Goal: Task Accomplishment & Management: Manage account settings

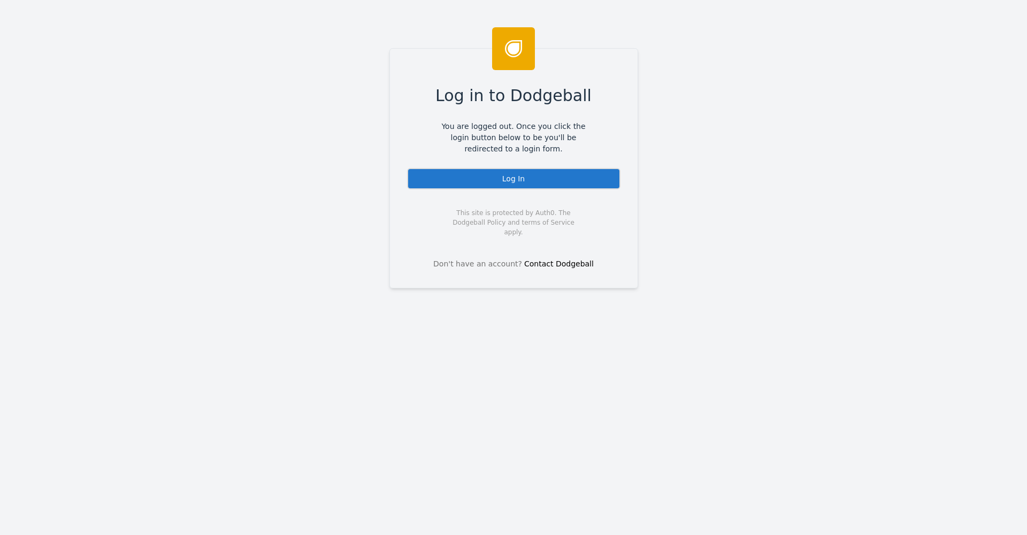
click at [488, 181] on div "Log In" at bounding box center [513, 178] width 213 height 21
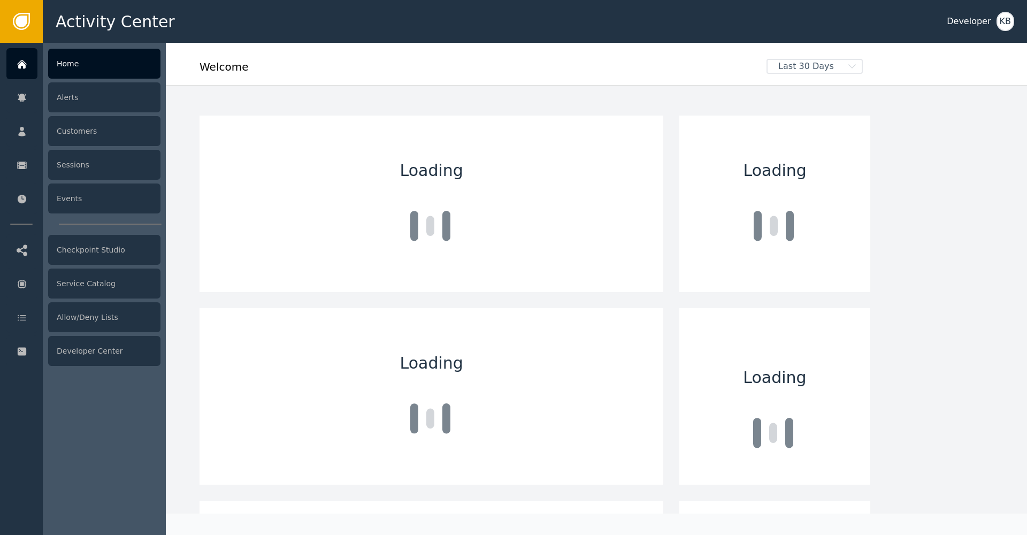
click at [6, 123] on div "Home Alerts Customers Sessions Events Checkpoint Studio Service Catalog Allow/D…" at bounding box center [21, 289] width 43 height 492
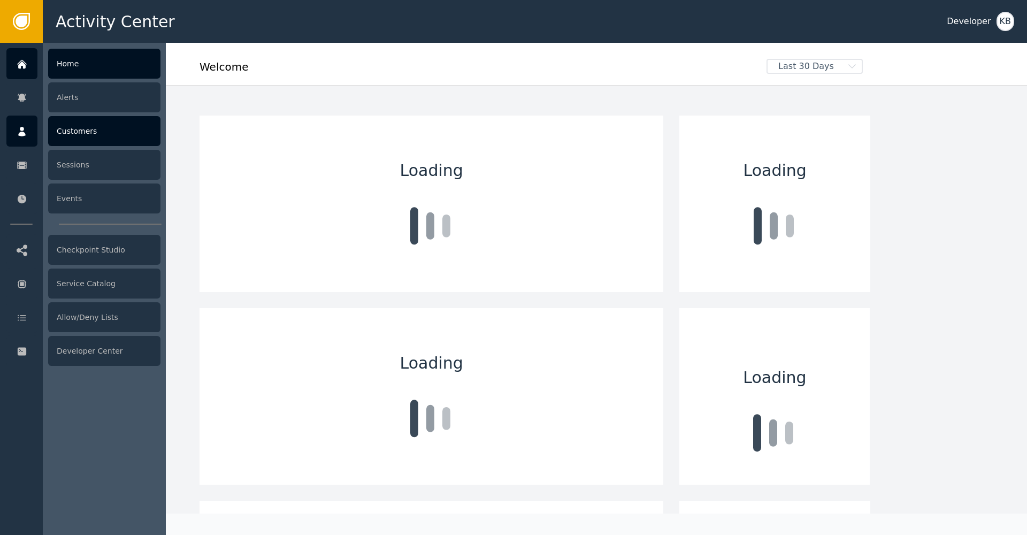
click at [101, 129] on div "Customers" at bounding box center [104, 131] width 112 height 30
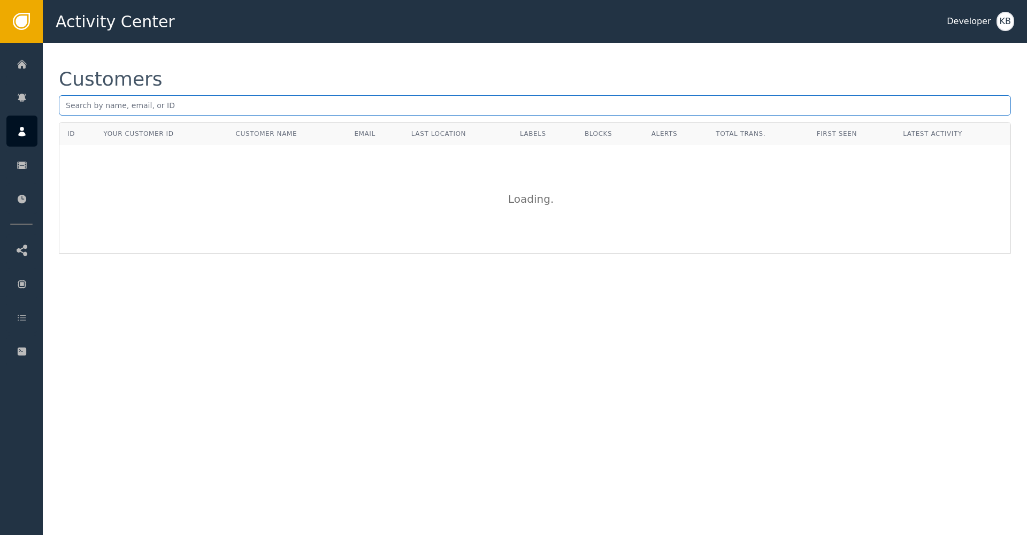
click at [214, 106] on input "text" at bounding box center [535, 105] width 952 height 20
paste input "[PERSON_NAME][EMAIL_ADDRESS][DOMAIN_NAME]"
type input "[PERSON_NAME][EMAIL_ADDRESS][DOMAIN_NAME]"
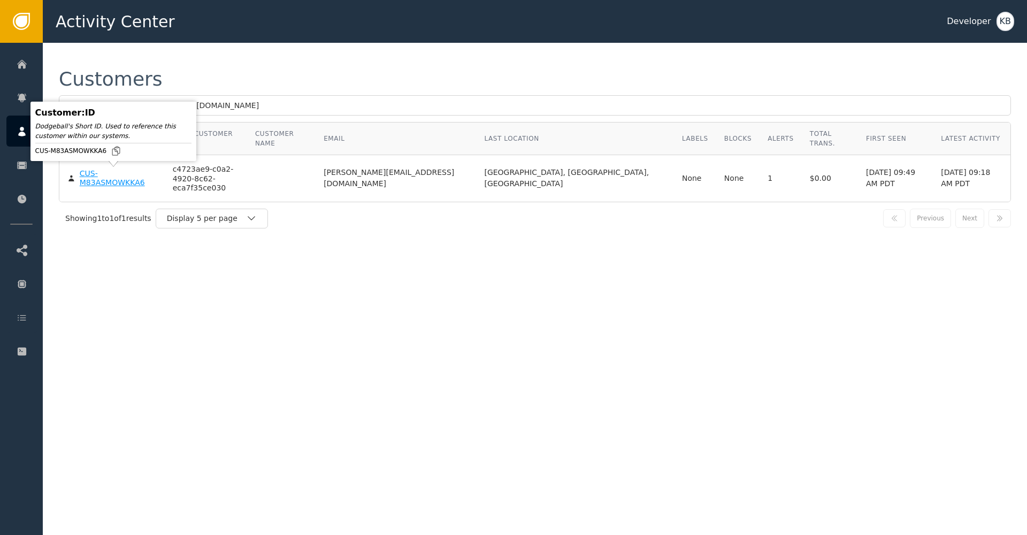
click at [116, 180] on div "CUS-M83ASMOWKKA6" at bounding box center [118, 178] width 77 height 19
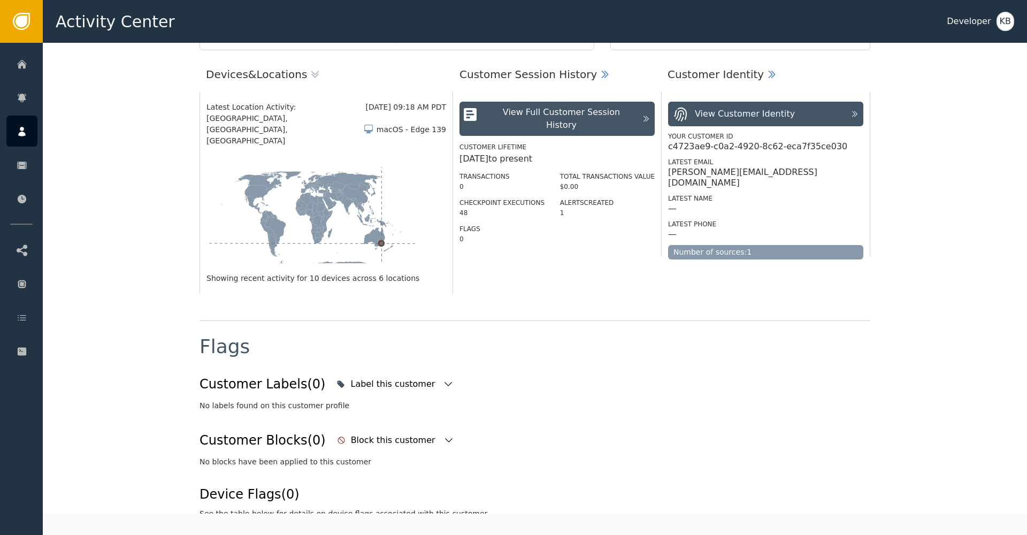
scroll to position [349, 0]
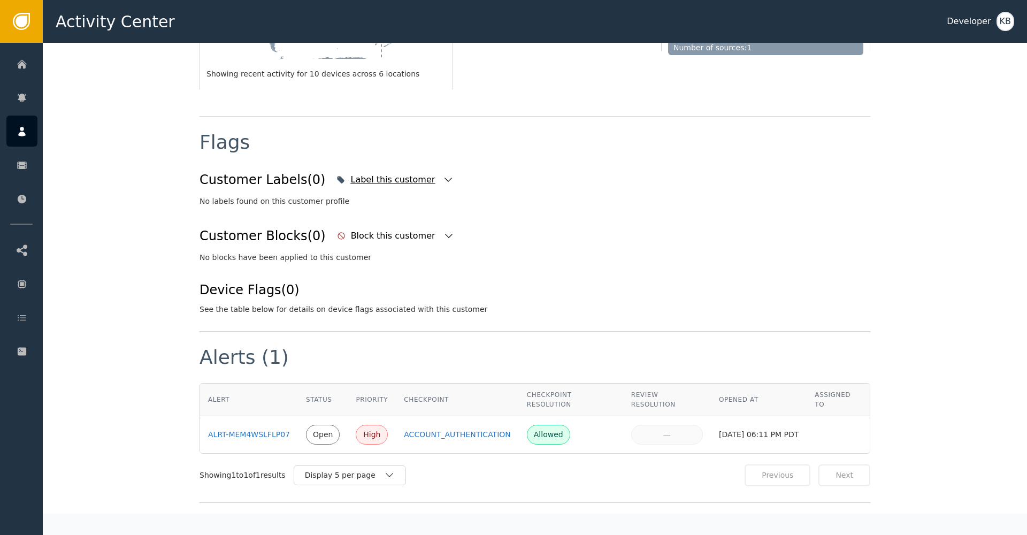
click at [443, 174] on icon "button" at bounding box center [448, 179] width 11 height 11
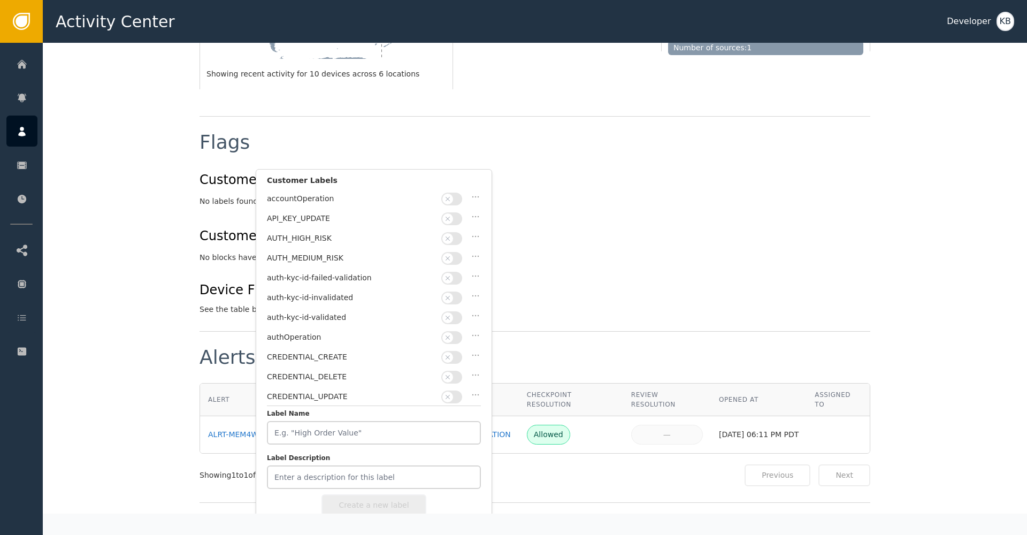
click at [452, 317] on span "button" at bounding box center [447, 317] width 11 height 11
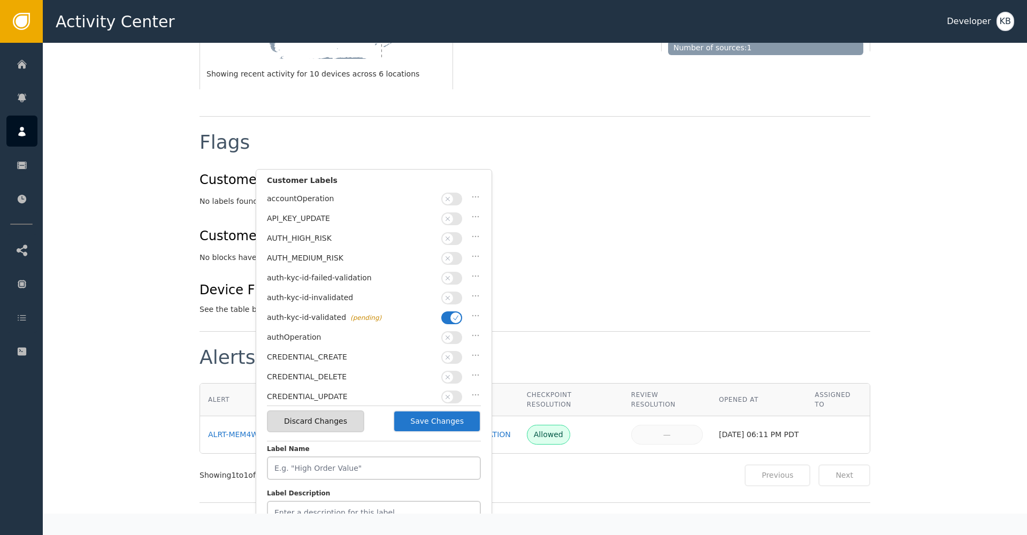
click at [444, 421] on button "Save Changes" at bounding box center [437, 421] width 88 height 22
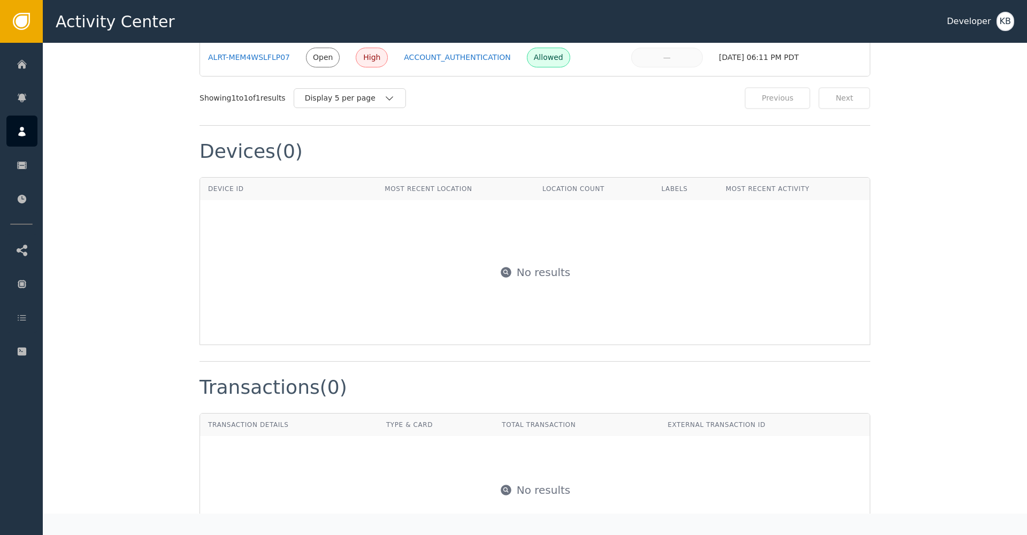
scroll to position [717, 0]
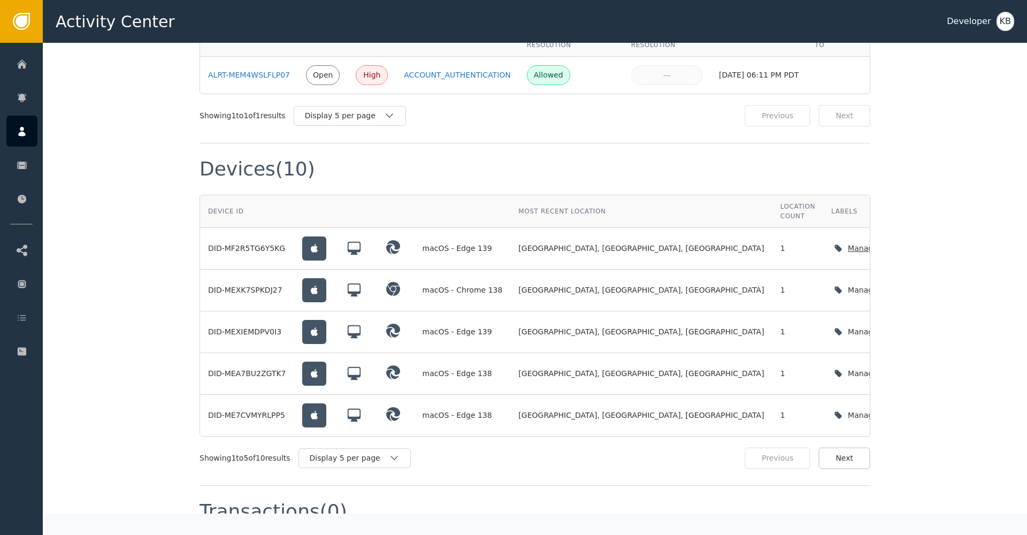
click at [831, 237] on div "Manage device labels" at bounding box center [890, 248] width 119 height 22
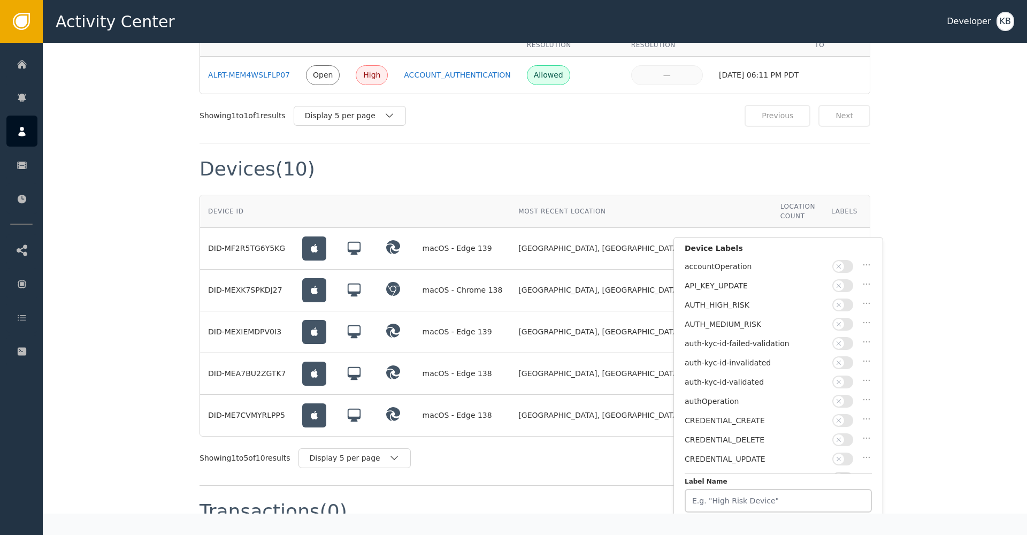
click at [846, 380] on button "button" at bounding box center [842, 381] width 21 height 13
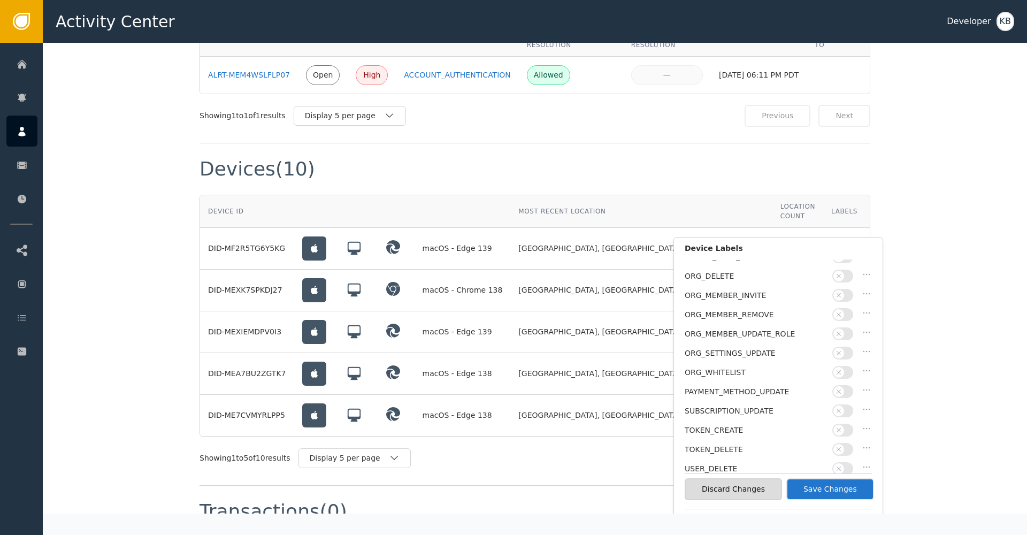
scroll to position [259, 0]
click at [853, 492] on button "Save Changes" at bounding box center [830, 489] width 88 height 22
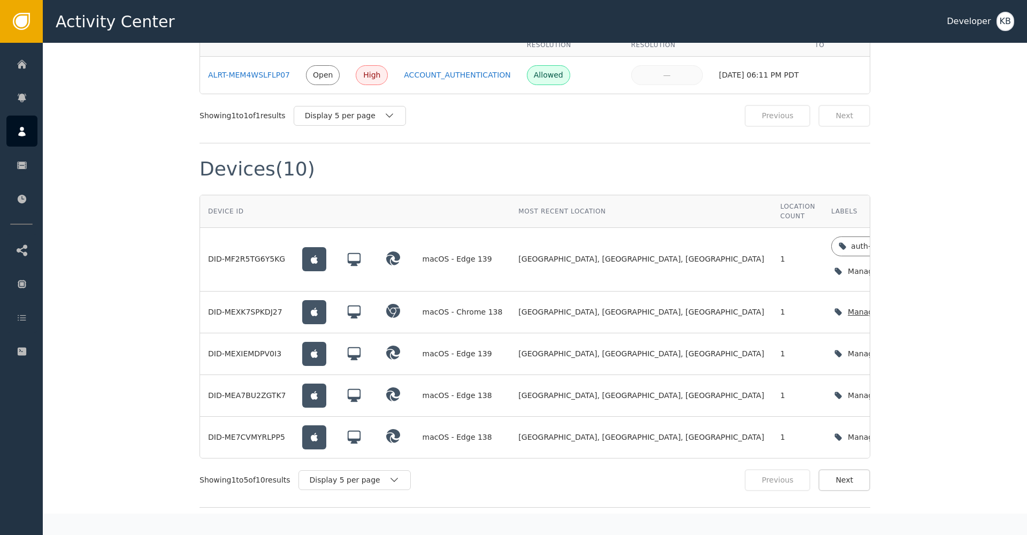
click at [834, 301] on div "Manage device labels" at bounding box center [890, 312] width 119 height 22
click at [832, 301] on div "Manage device labels" at bounding box center [890, 312] width 119 height 22
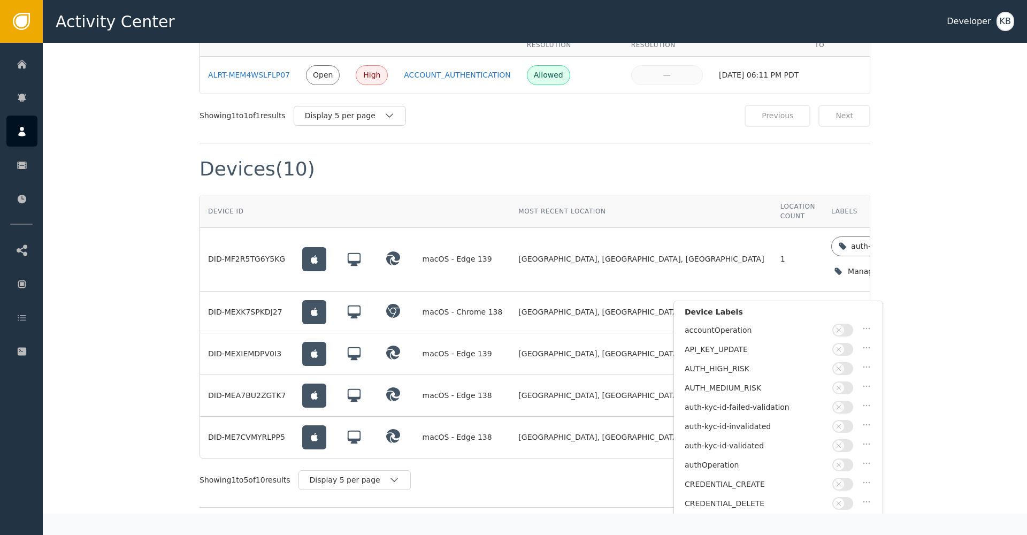
click at [841, 445] on icon "button" at bounding box center [838, 445] width 7 height 7
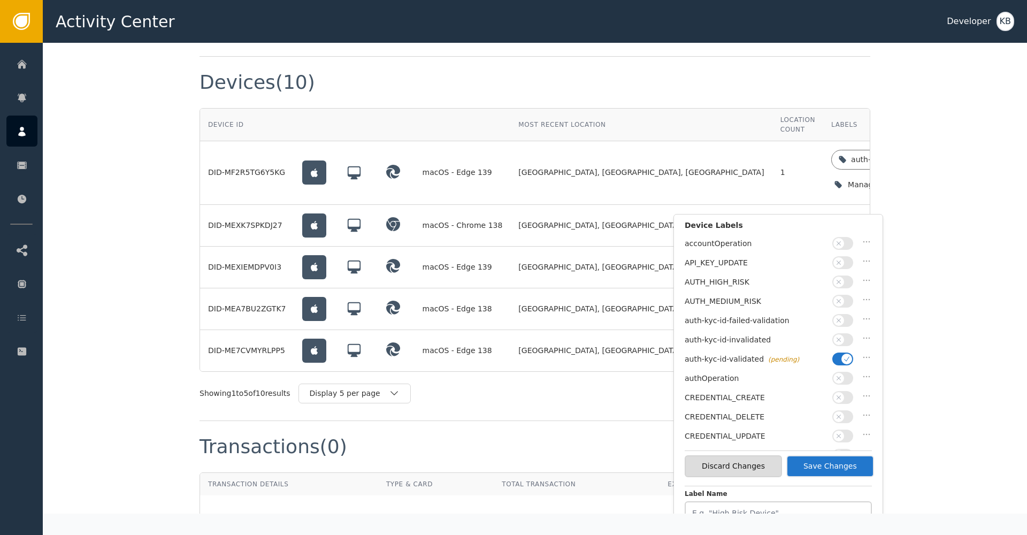
click at [835, 460] on button "Save Changes" at bounding box center [830, 466] width 88 height 22
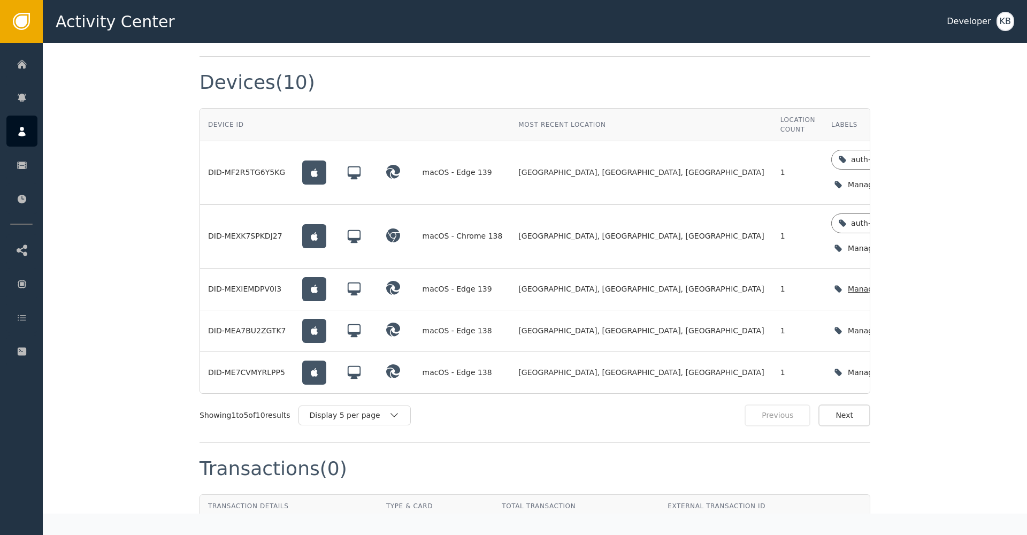
click at [937, 283] on icon "button" at bounding box center [942, 288] width 11 height 11
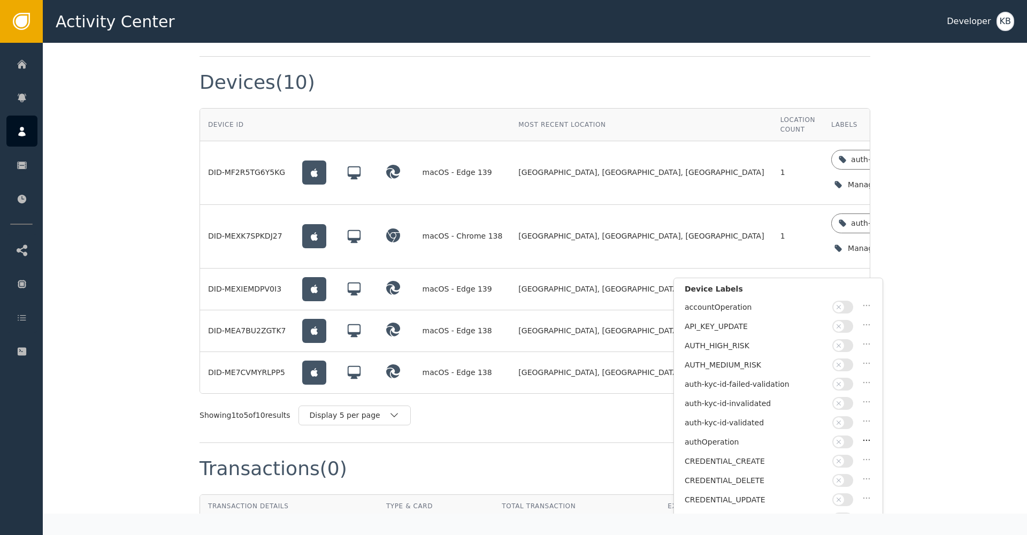
drag, startPoint x: 839, startPoint y: 423, endPoint x: 867, endPoint y: 432, distance: 29.6
click at [839, 423] on span "button" at bounding box center [838, 422] width 11 height 11
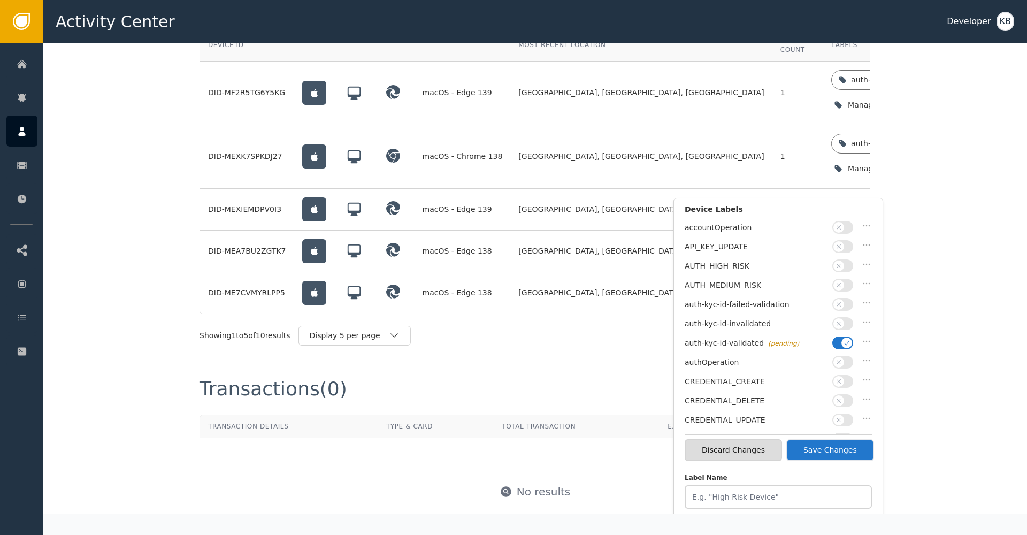
scroll to position [896, 0]
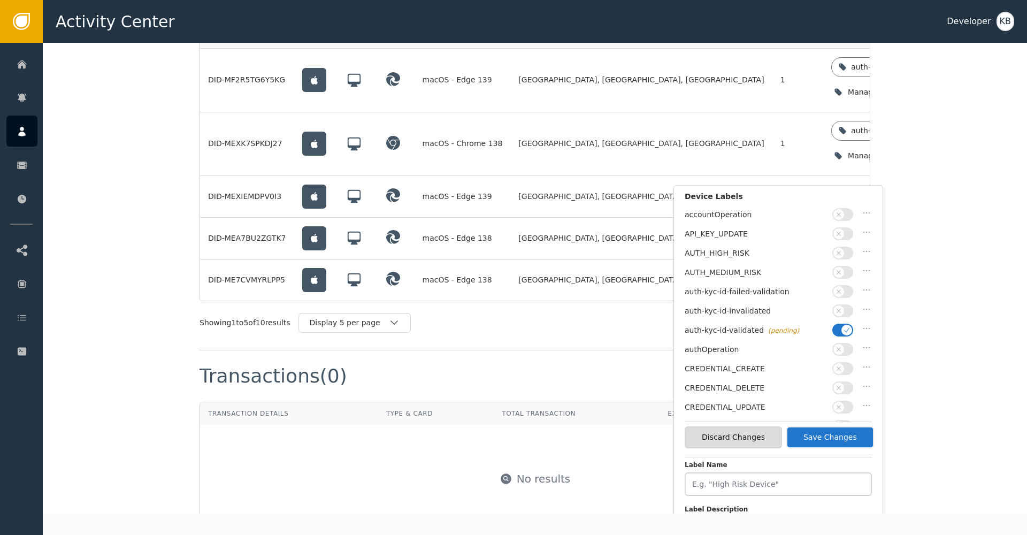
click at [810, 442] on button "Save Changes" at bounding box center [830, 437] width 88 height 22
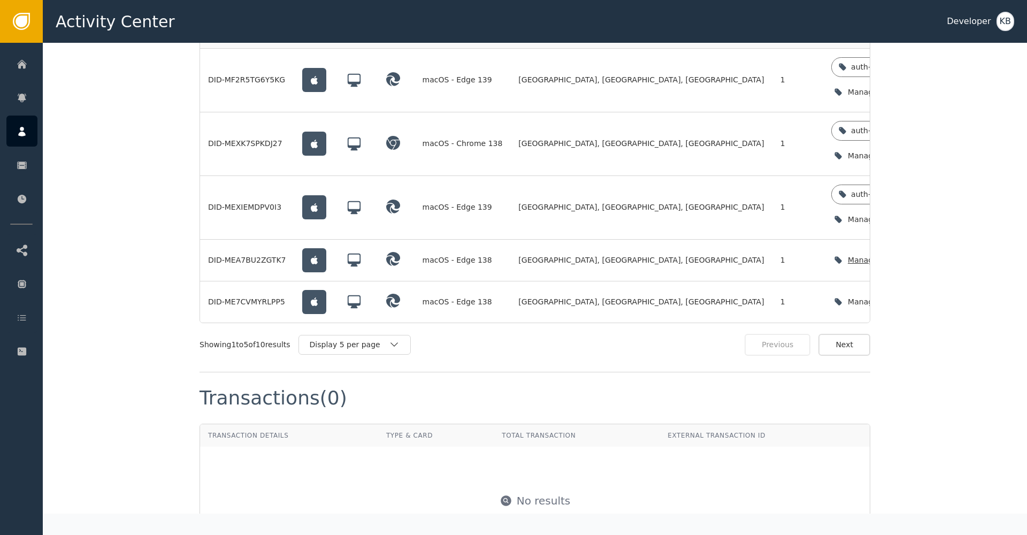
click at [831, 249] on div "Manage device labels" at bounding box center [890, 260] width 119 height 22
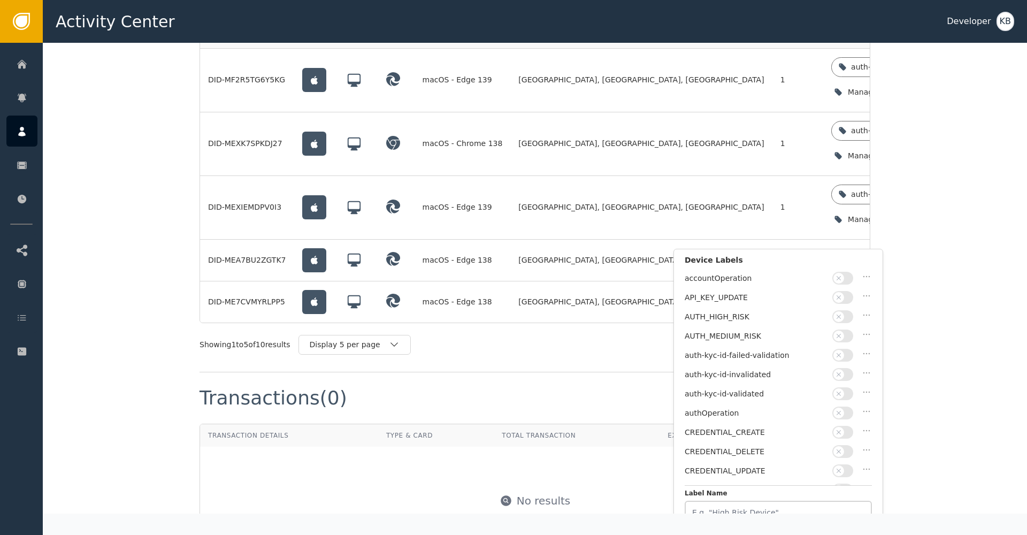
scroll to position [0, 0]
click at [838, 390] on icon "button" at bounding box center [838, 393] width 7 height 7
click at [848, 503] on button "Save Changes" at bounding box center [830, 501] width 88 height 22
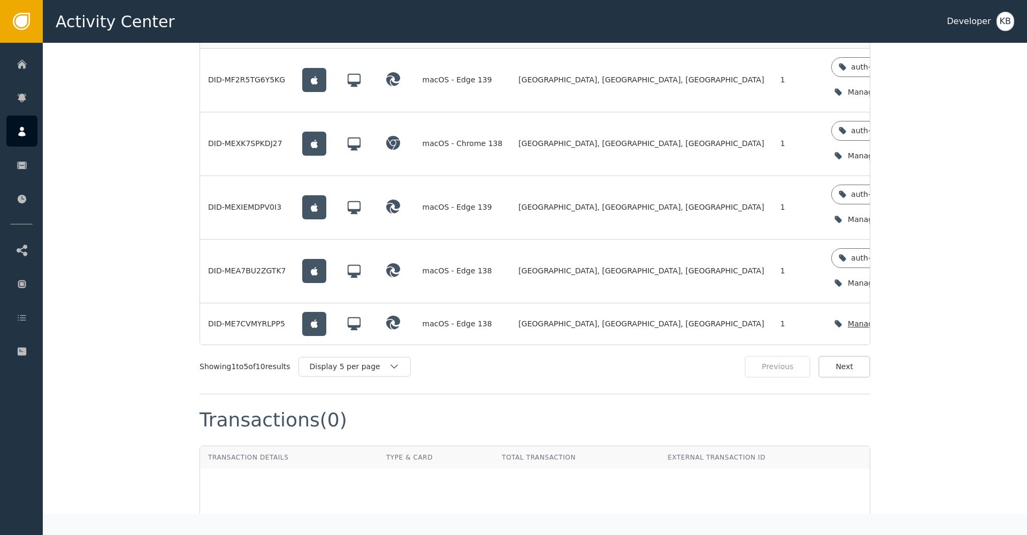
click at [937, 318] on icon "button" at bounding box center [942, 323] width 11 height 11
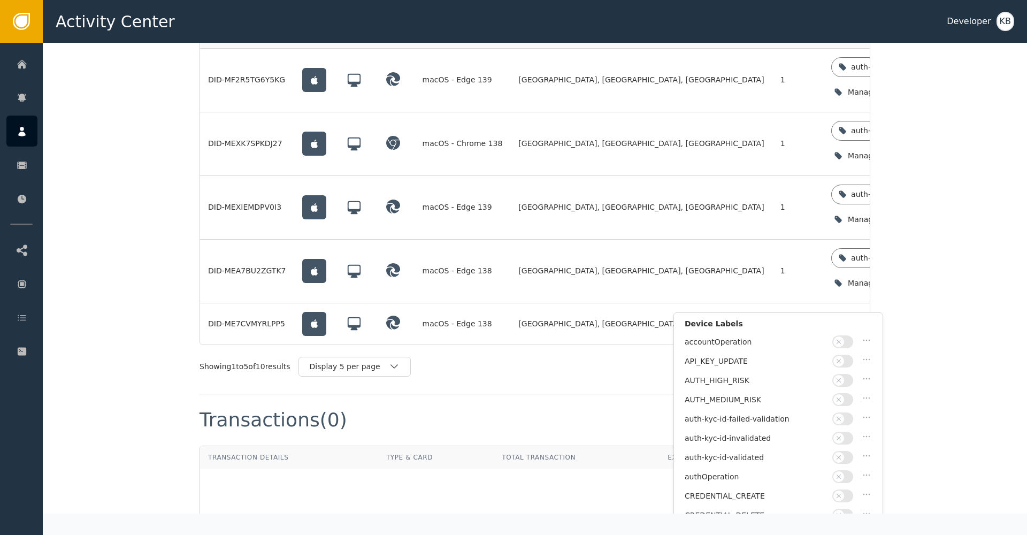
drag, startPoint x: 834, startPoint y: 455, endPoint x: 876, endPoint y: 449, distance: 42.7
click at [834, 455] on span "button" at bounding box center [838, 457] width 11 height 11
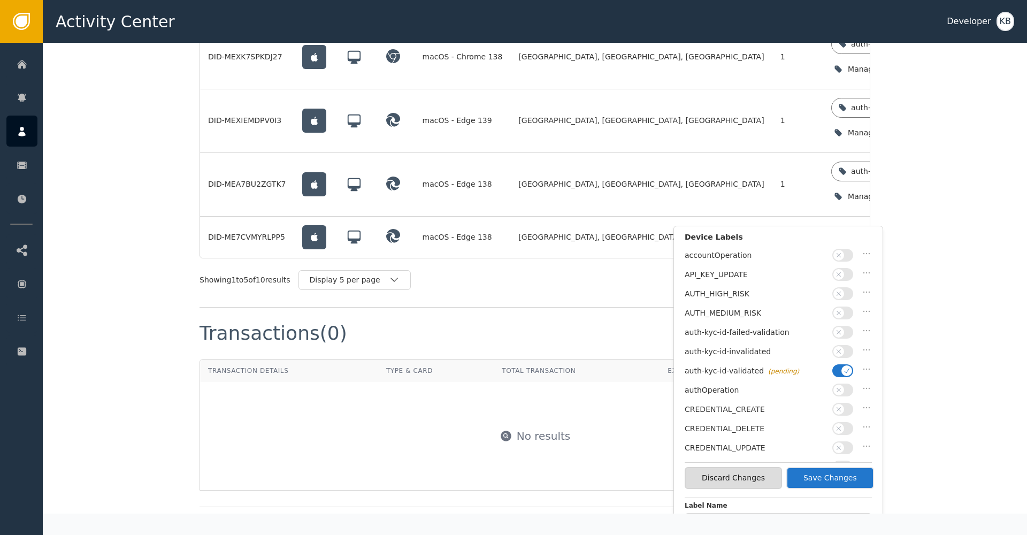
scroll to position [984, 0]
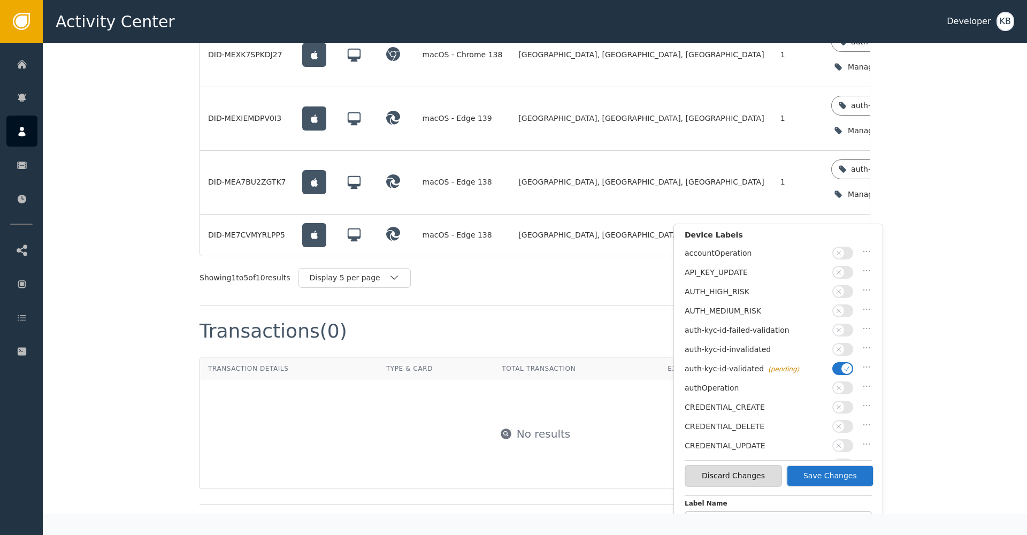
click at [864, 469] on button "Save Changes" at bounding box center [830, 476] width 88 height 22
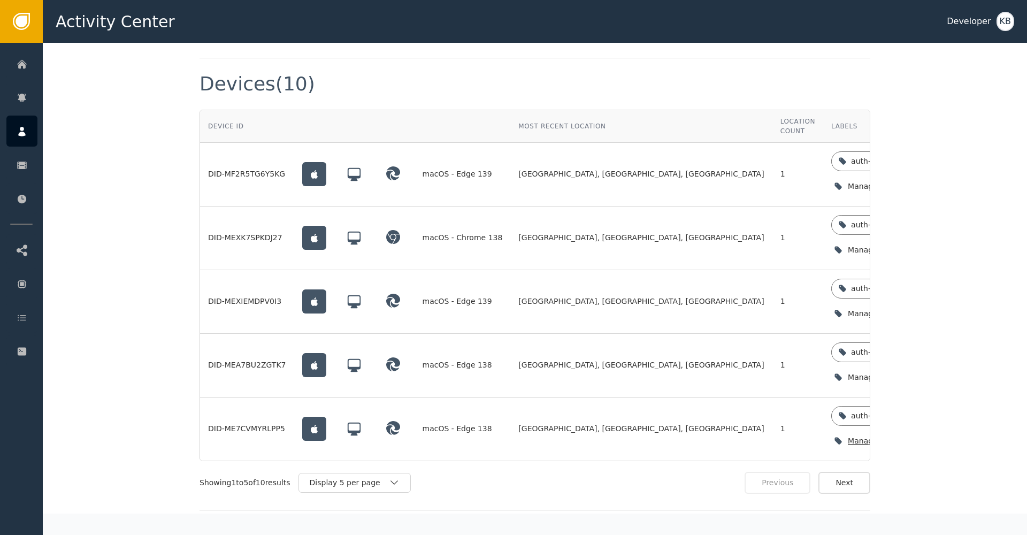
scroll to position [804, 0]
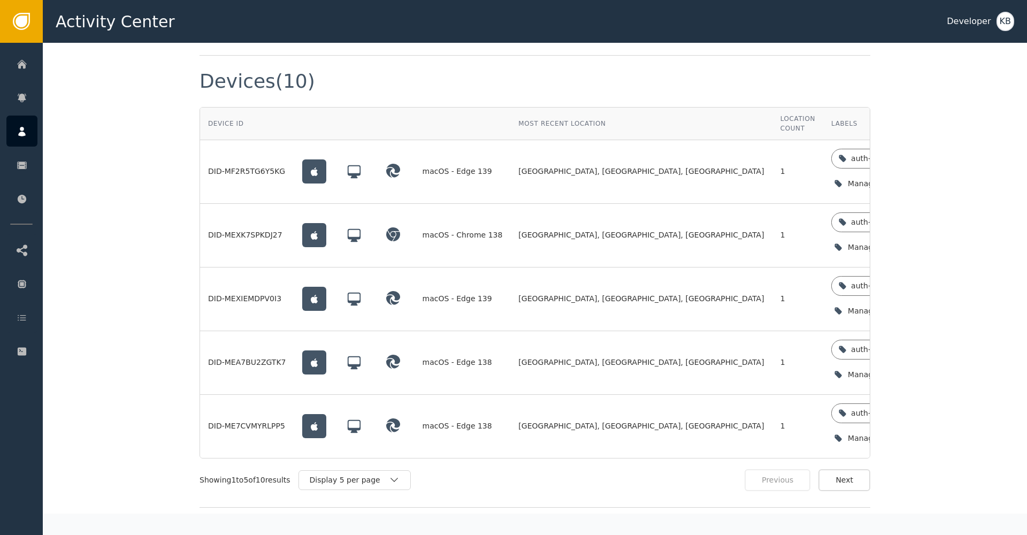
click at [853, 469] on button "Next" at bounding box center [844, 480] width 52 height 22
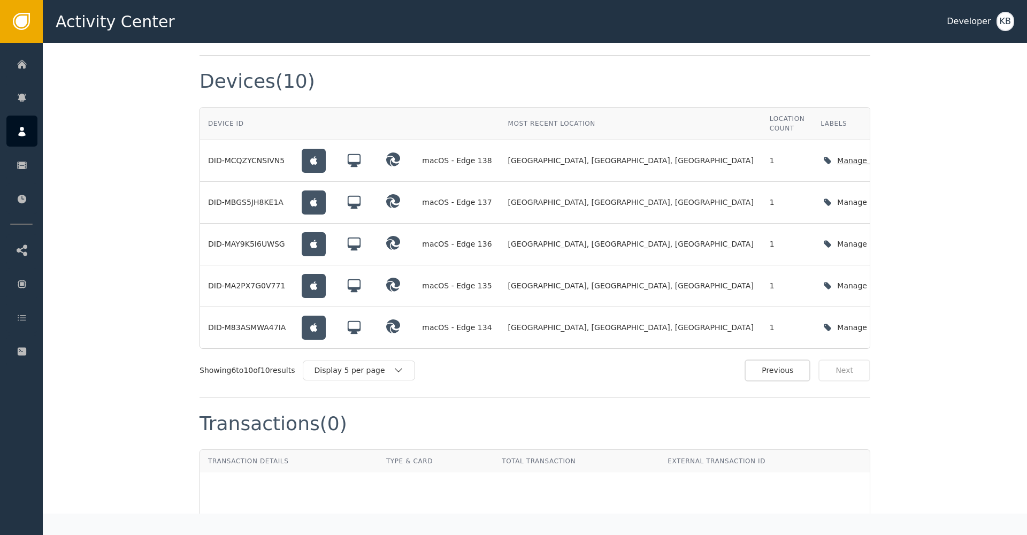
click at [820, 150] on div "Manage device labels" at bounding box center [879, 161] width 119 height 22
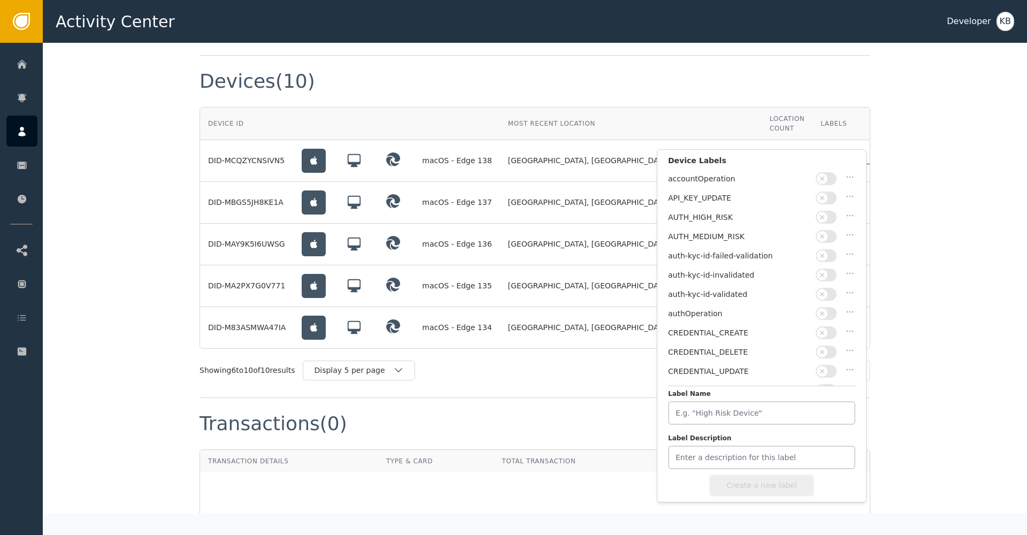
click at [826, 288] on button "button" at bounding box center [825, 294] width 21 height 13
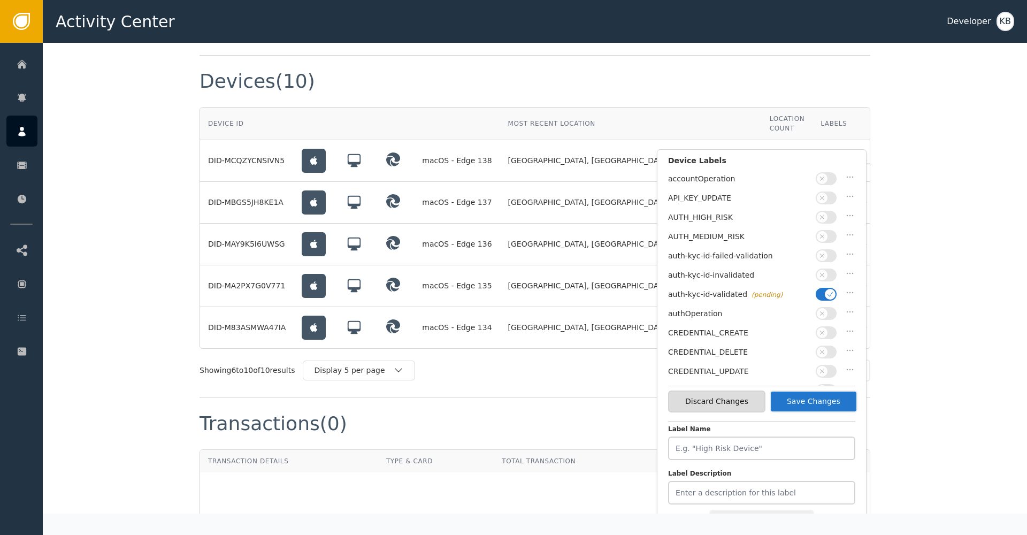
click at [827, 401] on button "Save Changes" at bounding box center [813, 401] width 88 height 22
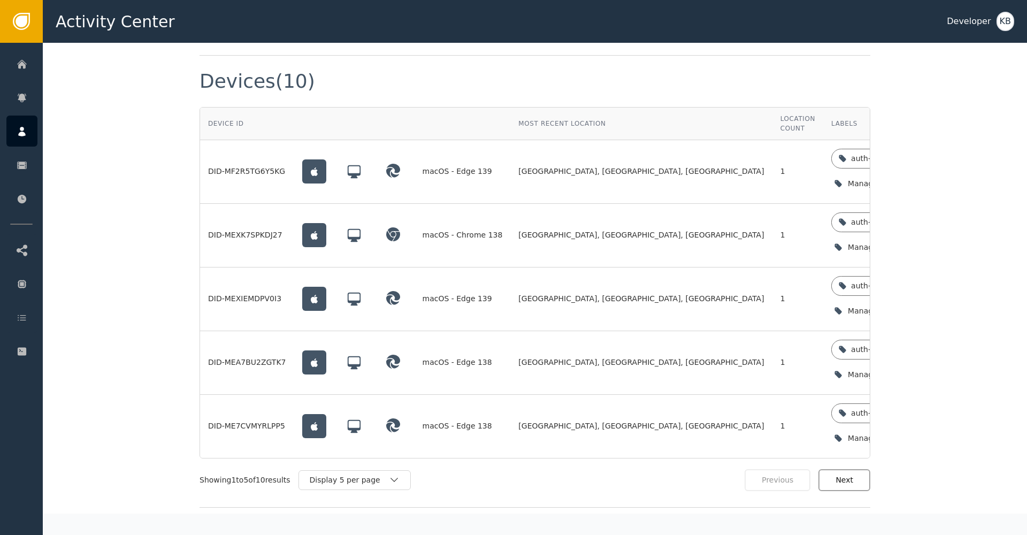
click at [862, 469] on button "Next" at bounding box center [844, 480] width 52 height 22
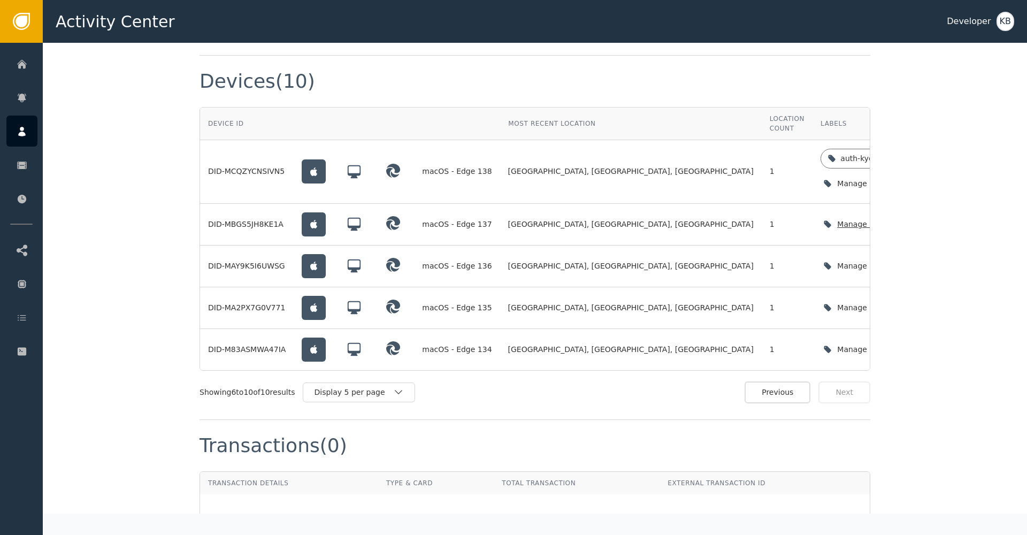
click at [926, 219] on icon "button" at bounding box center [931, 224] width 11 height 11
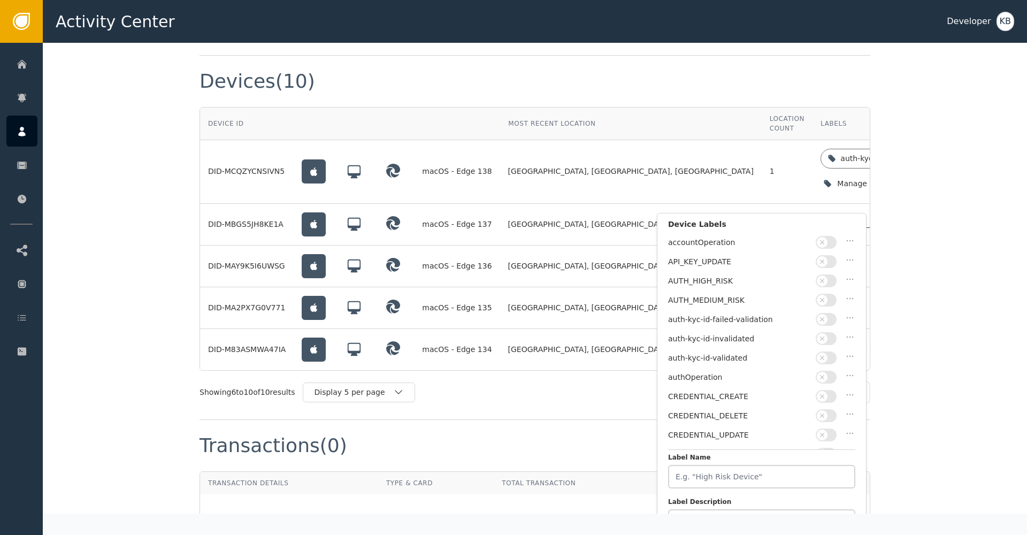
click at [828, 356] on button "button" at bounding box center [825, 357] width 21 height 13
click at [820, 460] on button "Save Changes" at bounding box center [813, 465] width 88 height 22
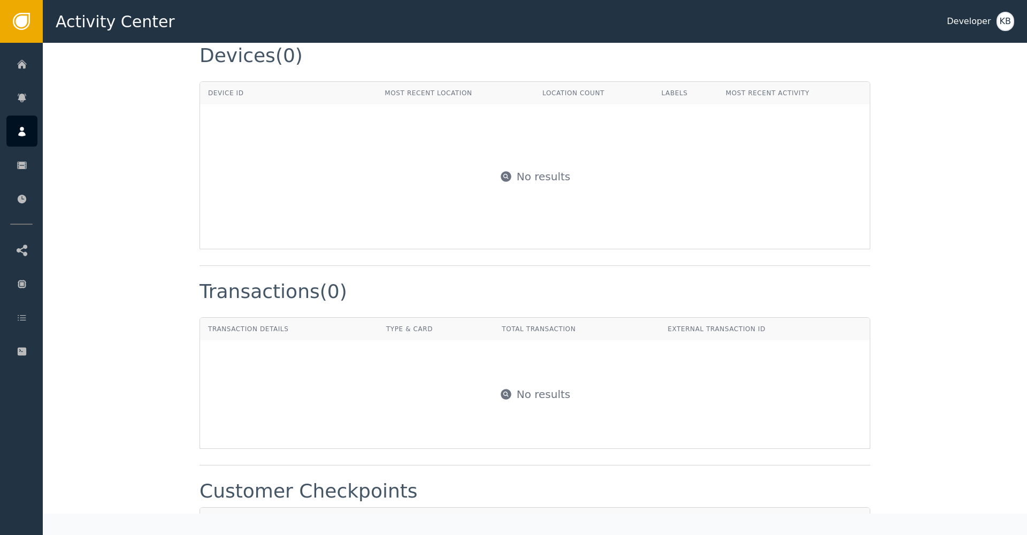
scroll to position [0, 0]
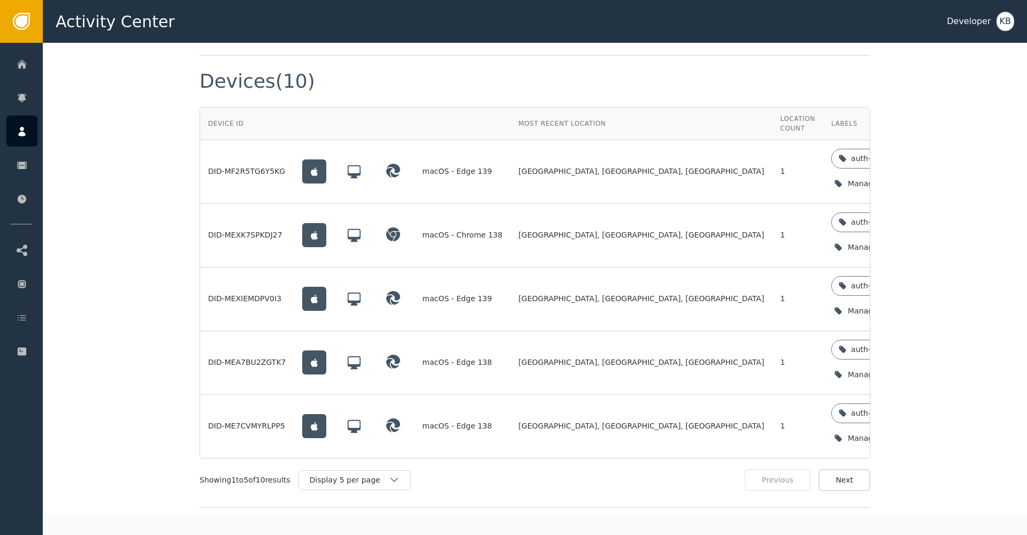
click at [863, 469] on button "Next" at bounding box center [844, 480] width 52 height 22
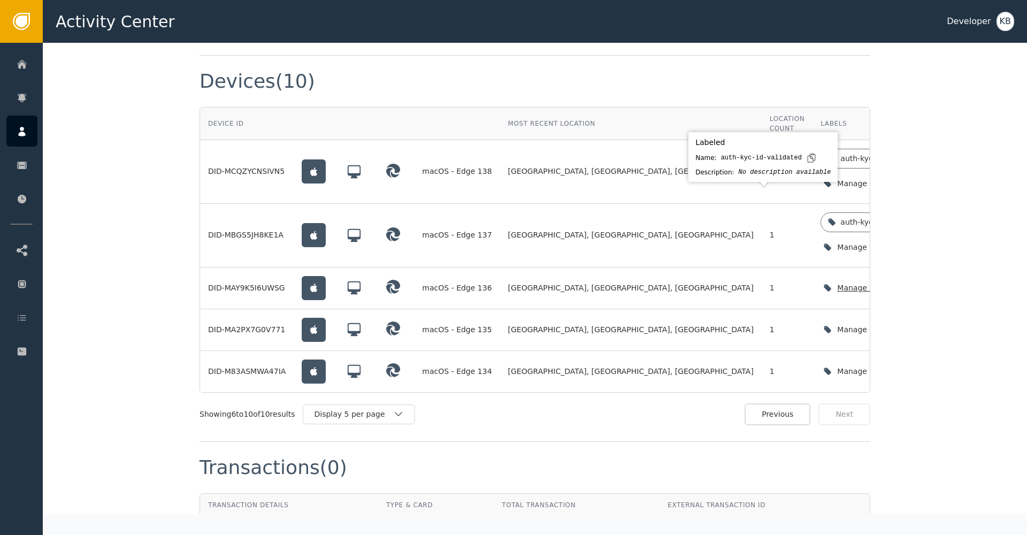
click at [820, 277] on div "Manage device labels" at bounding box center [879, 288] width 119 height 22
drag, startPoint x: 808, startPoint y: 265, endPoint x: 815, endPoint y: 265, distance: 7.0
click at [926, 282] on icon "button" at bounding box center [931, 287] width 11 height 11
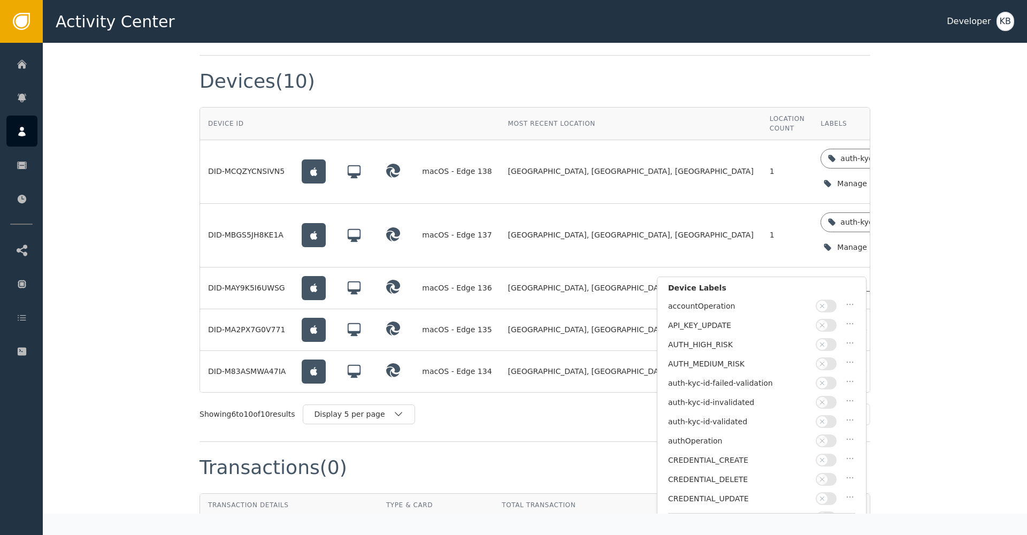
click at [834, 419] on button "button" at bounding box center [825, 421] width 21 height 13
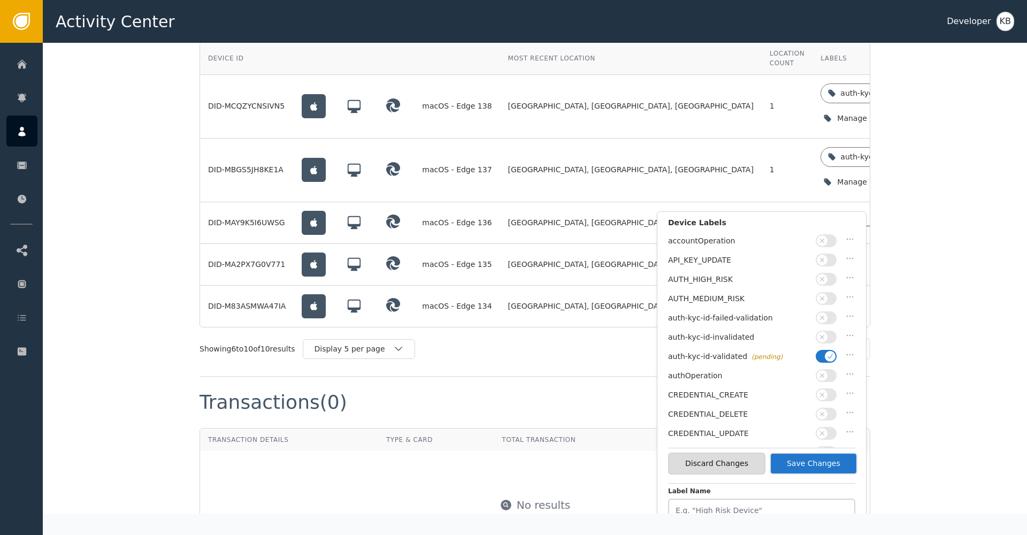
scroll to position [876, 0]
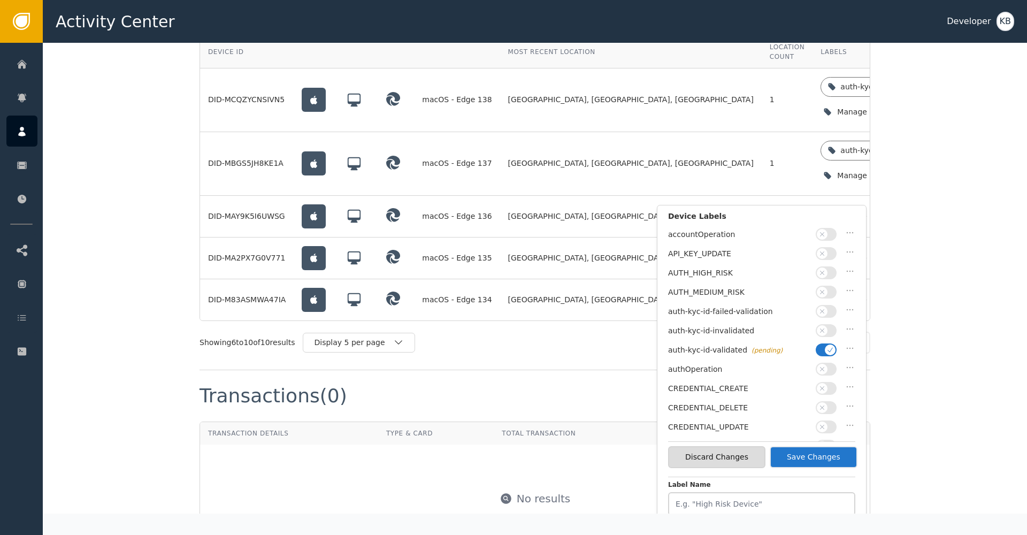
drag, startPoint x: 836, startPoint y: 457, endPoint x: 850, endPoint y: 438, distance: 23.7
click at [836, 457] on button "Save Changes" at bounding box center [813, 457] width 88 height 22
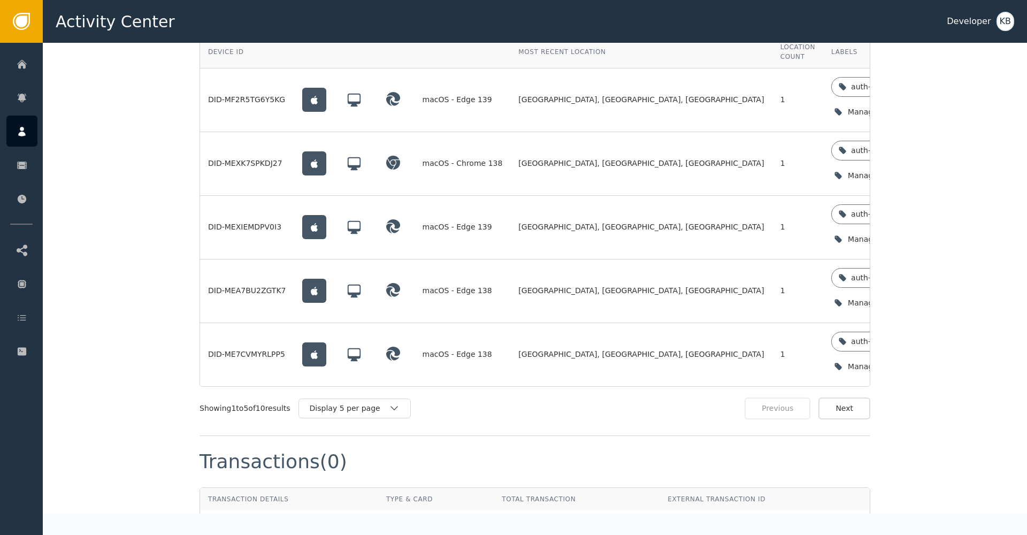
click at [862, 397] on button "Next" at bounding box center [844, 408] width 52 height 22
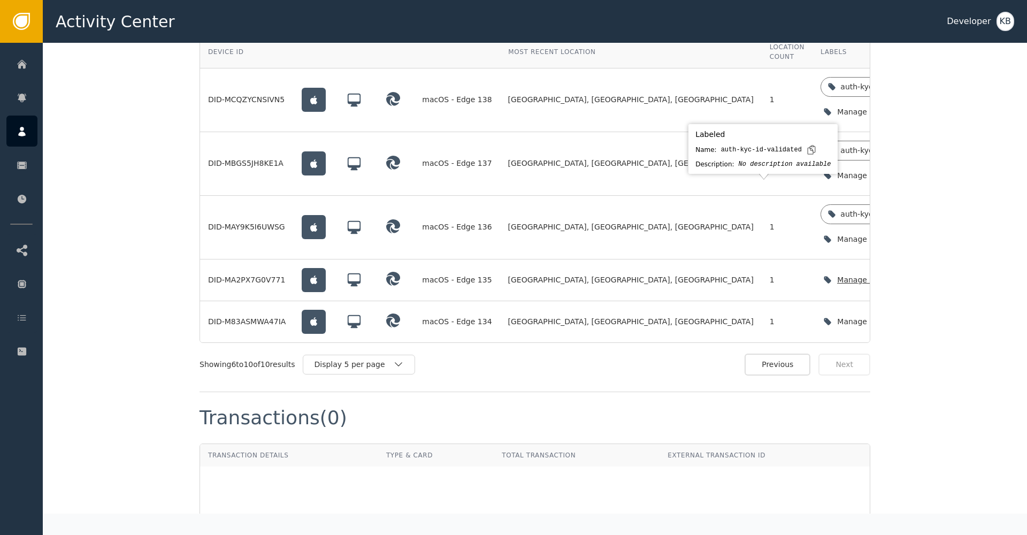
click at [926, 274] on icon "button" at bounding box center [931, 279] width 11 height 11
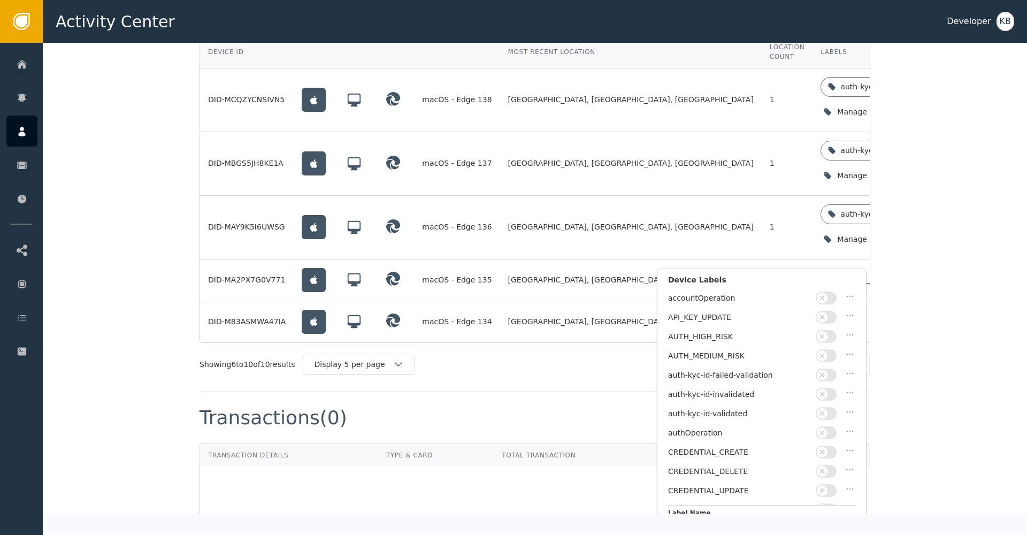
click at [826, 409] on span "button" at bounding box center [822, 413] width 11 height 11
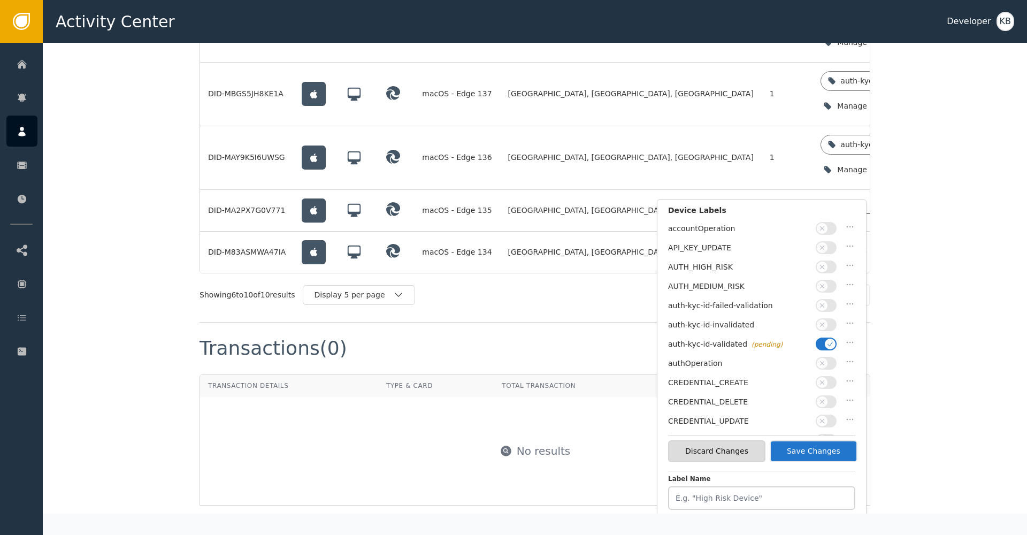
scroll to position [948, 0]
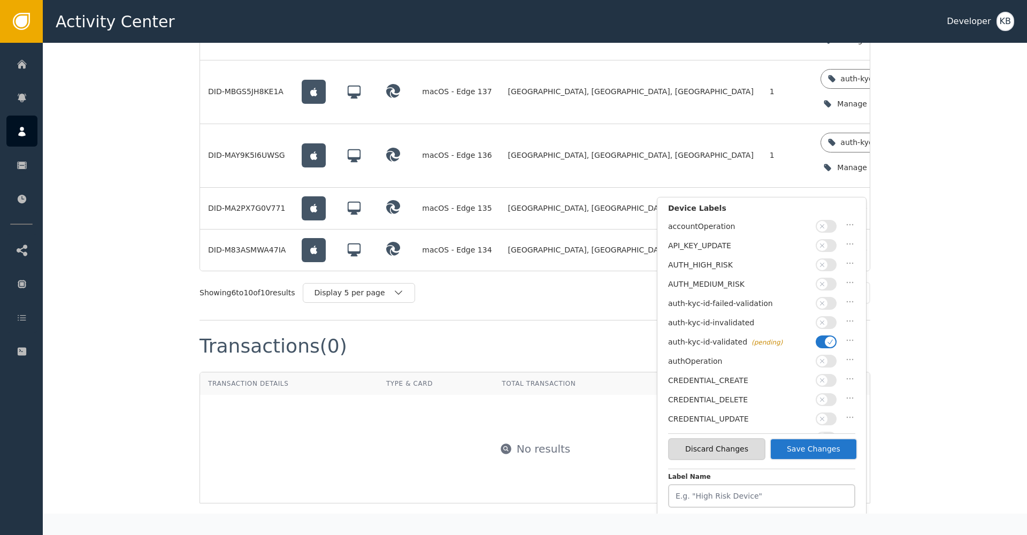
click at [837, 447] on button "Save Changes" at bounding box center [813, 449] width 88 height 22
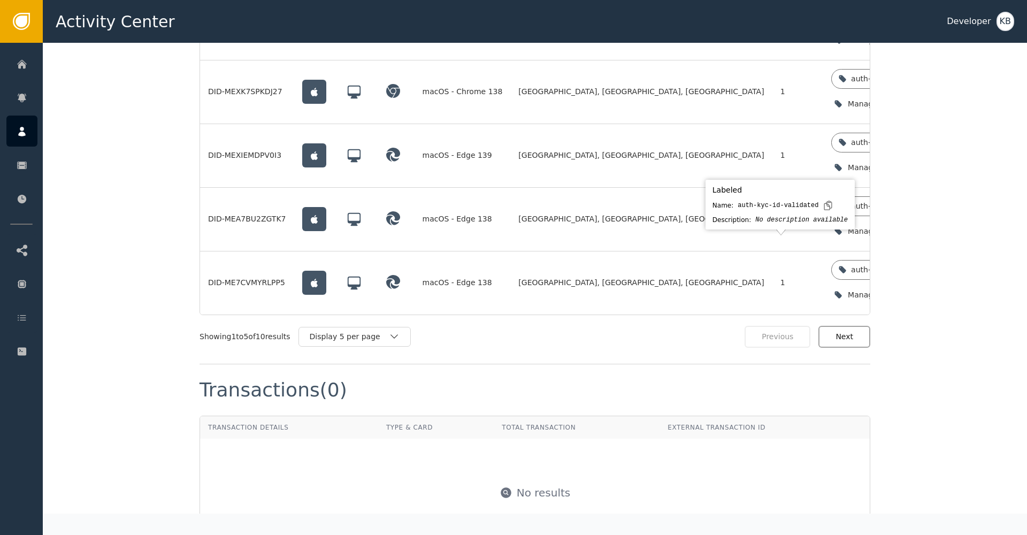
drag, startPoint x: 857, startPoint y: 324, endPoint x: 857, endPoint y: 317, distance: 7.0
click at [857, 322] on div "Devices (10) Device ID Most Recent Location Location Count Labels Most Recent A…" at bounding box center [534, 138] width 671 height 452
click at [855, 326] on button "Next" at bounding box center [844, 337] width 52 height 22
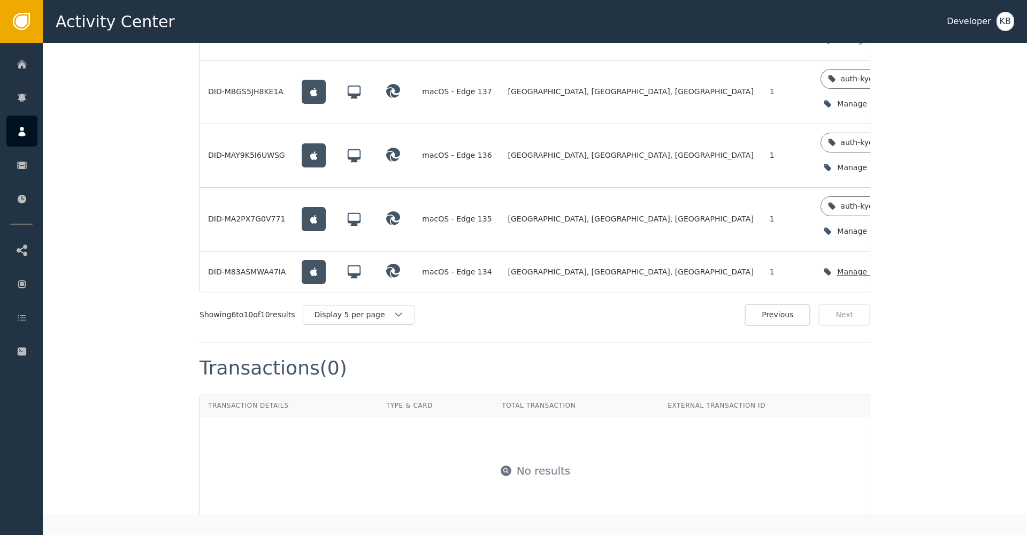
click at [820, 261] on div "Manage device labels" at bounding box center [879, 272] width 119 height 22
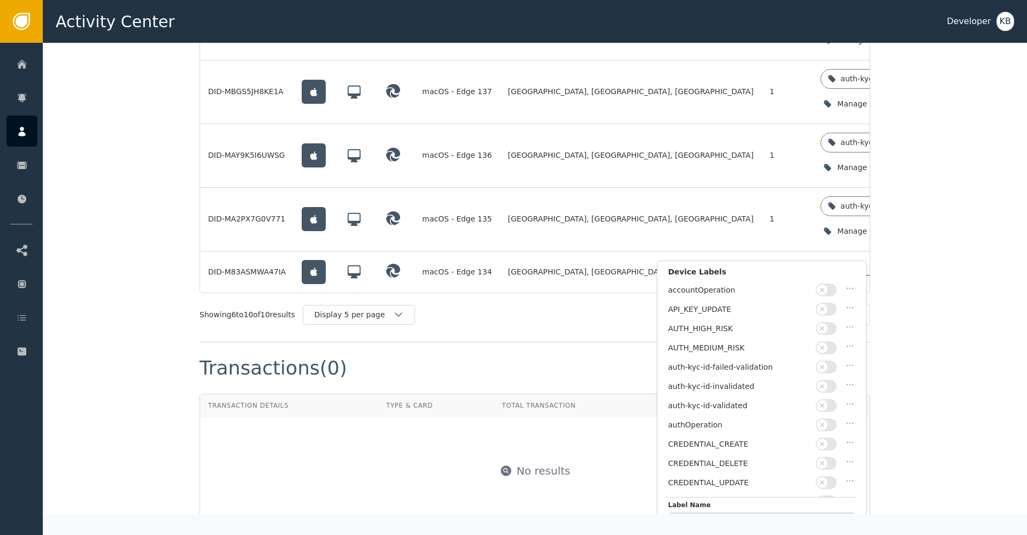
click at [830, 400] on button "button" at bounding box center [825, 405] width 21 height 13
click at [849, 507] on button "Save Changes" at bounding box center [813, 513] width 88 height 22
